Goal: Task Accomplishment & Management: Manage account settings

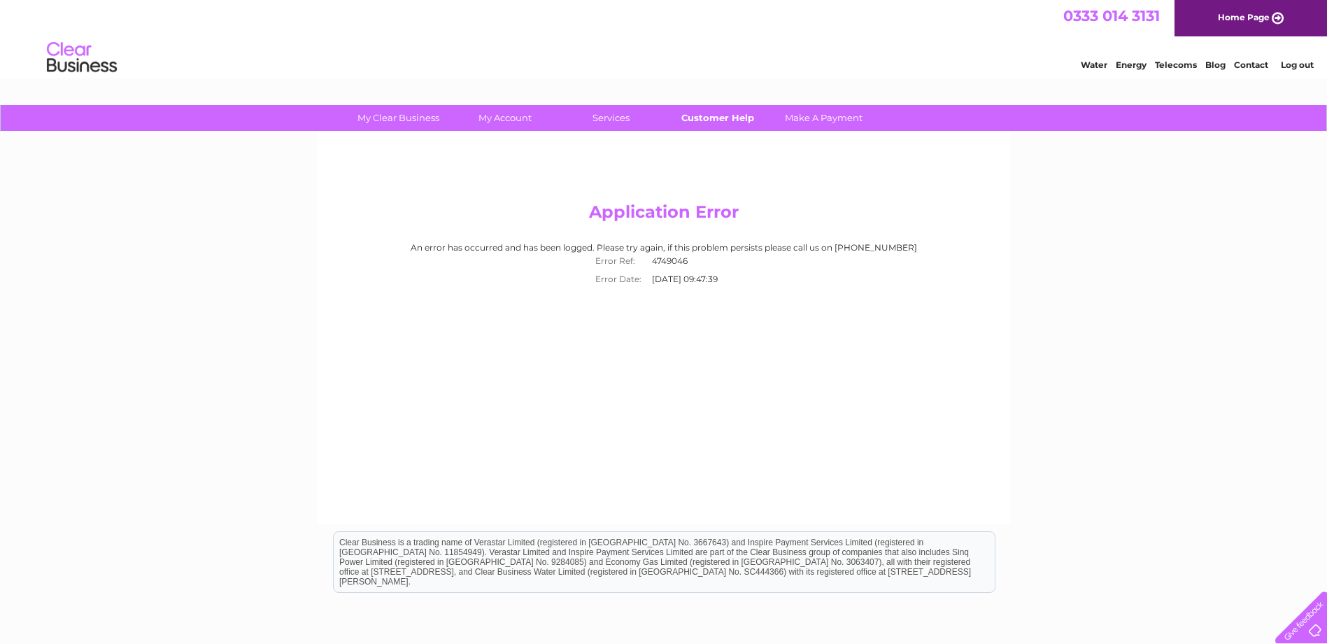
click at [725, 119] on link "Customer Help" at bounding box center [717, 118] width 115 height 26
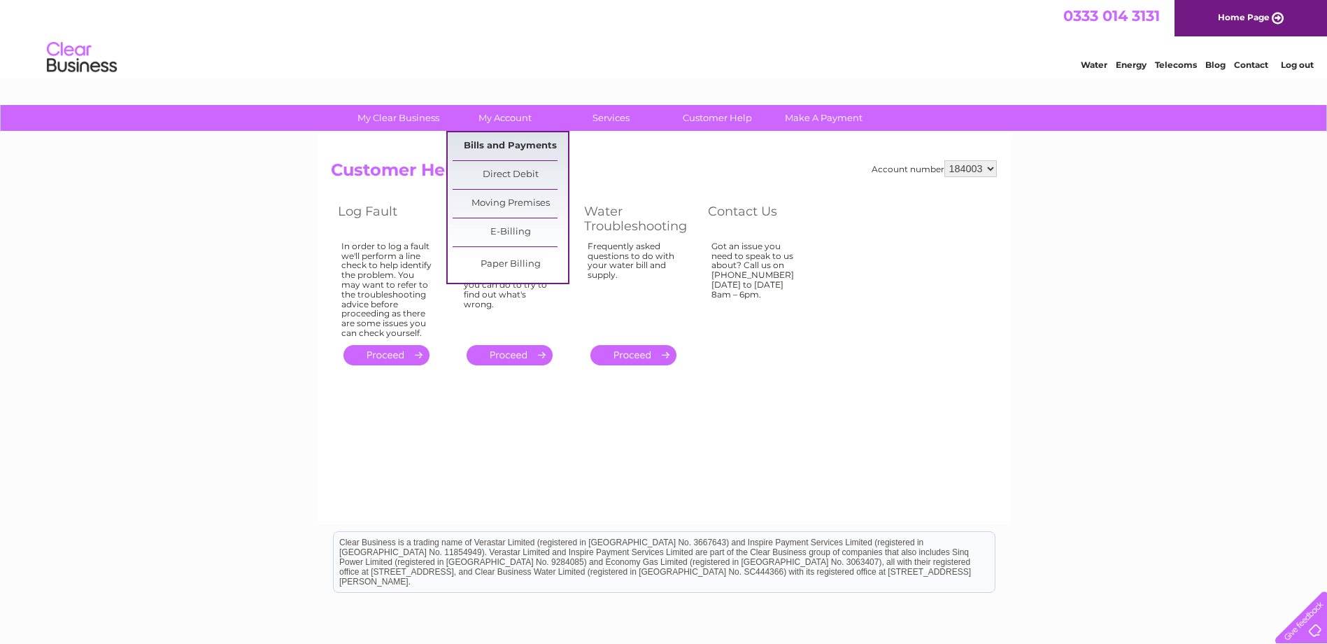
click at [514, 140] on link "Bills and Payments" at bounding box center [510, 146] width 115 height 28
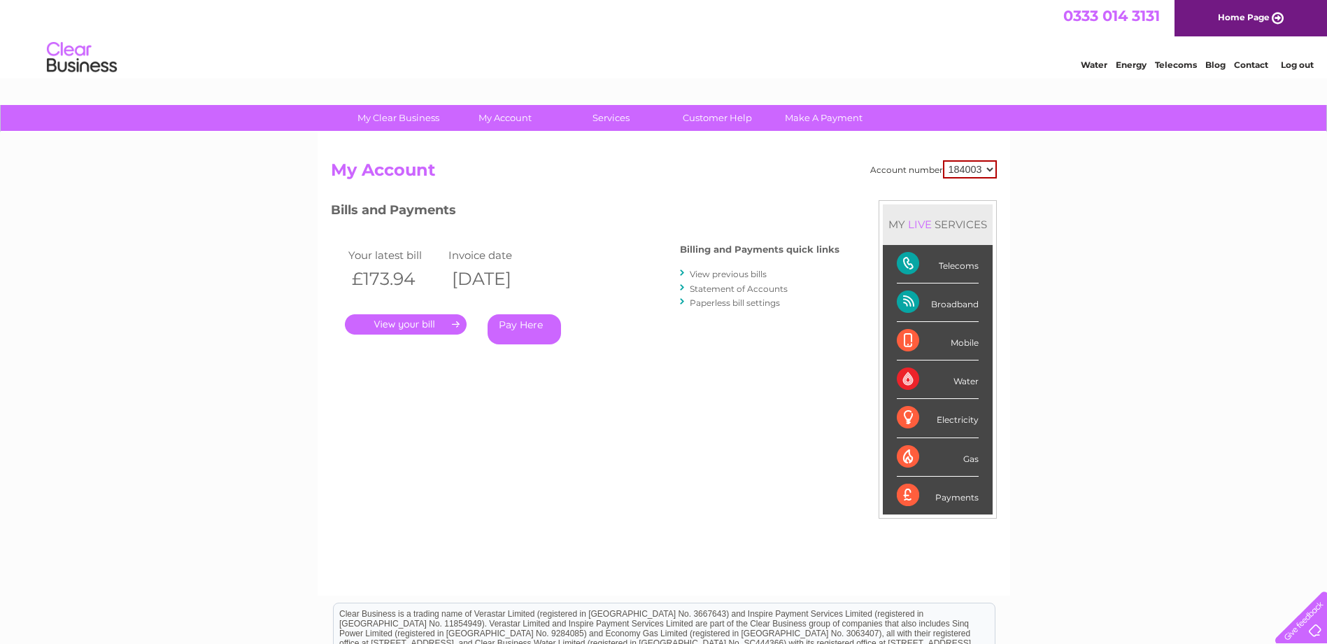
click at [439, 322] on link "." at bounding box center [406, 324] width 122 height 20
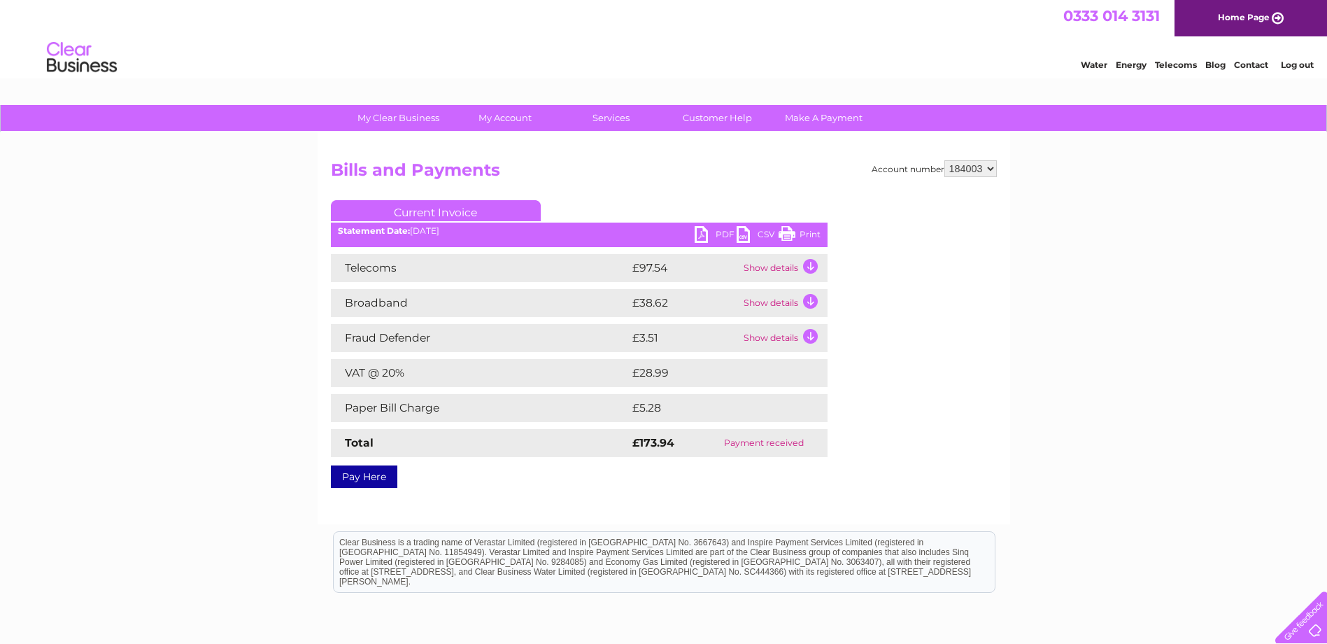
click at [721, 235] on link "PDF" at bounding box center [716, 236] width 42 height 20
